Goal: Transaction & Acquisition: Purchase product/service

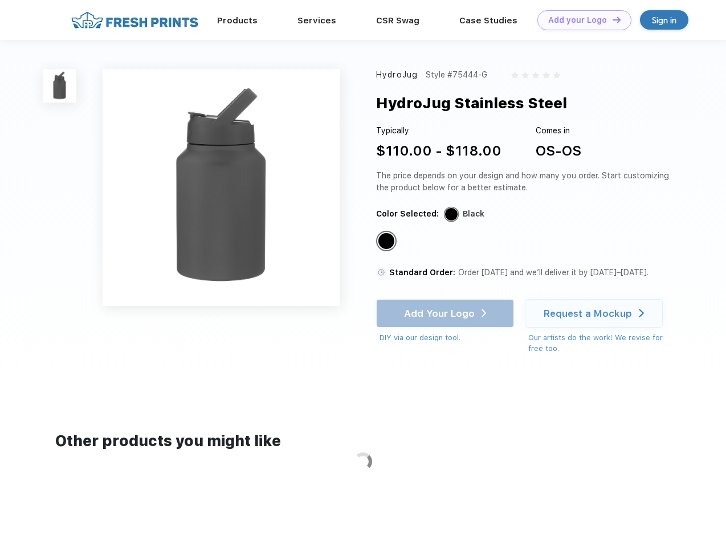
click at [580, 20] on link "Add your Logo Design Tool" at bounding box center [585, 20] width 94 height 20
click at [0, 0] on div "Design Tool" at bounding box center [0, 0] width 0 height 0
click at [612, 19] on link "Add your Logo Design Tool" at bounding box center [585, 20] width 94 height 20
click at [60, 86] on img at bounding box center [60, 86] width 34 height 34
click at [388, 242] on div "Standard Color" at bounding box center [387, 241] width 16 height 16
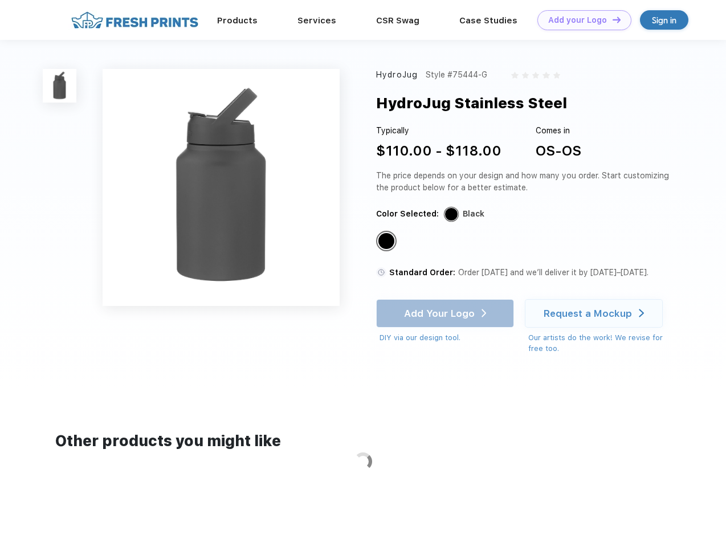
click at [446, 314] on div "Add Your Logo DIY via our design tool. Ah shoot! This product isn't up in our d…" at bounding box center [445, 321] width 138 height 44
click at [596, 314] on div "Request a Mockup" at bounding box center [588, 313] width 88 height 11
